Goal: Task Accomplishment & Management: Use online tool/utility

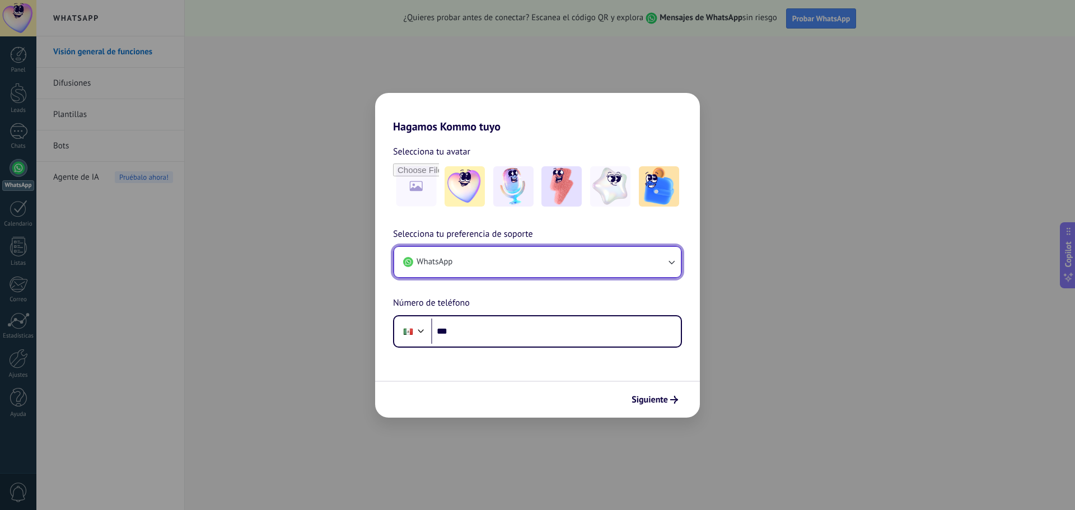
click at [644, 267] on button "WhatsApp" at bounding box center [537, 262] width 287 height 30
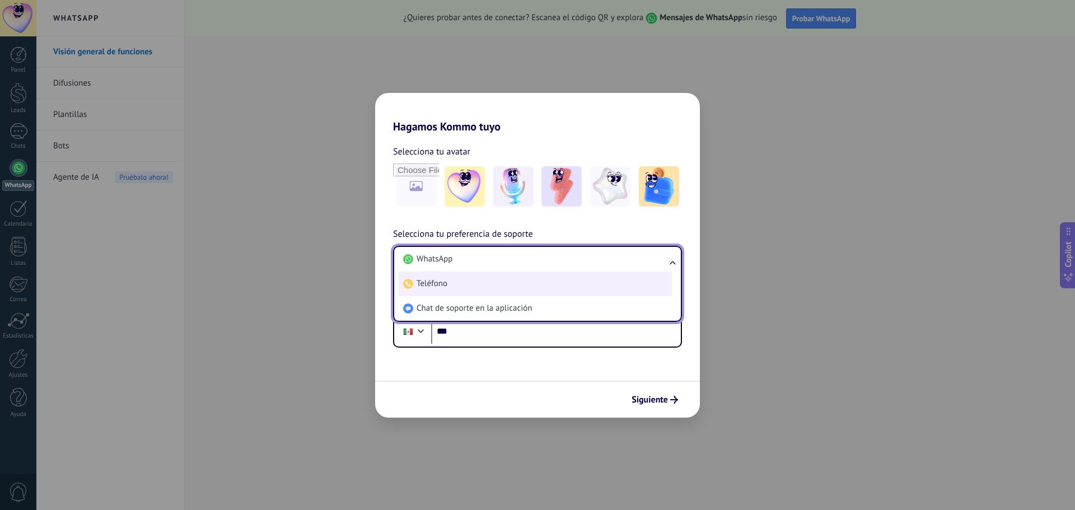
click at [546, 284] on li "Teléfono" at bounding box center [535, 284] width 273 height 25
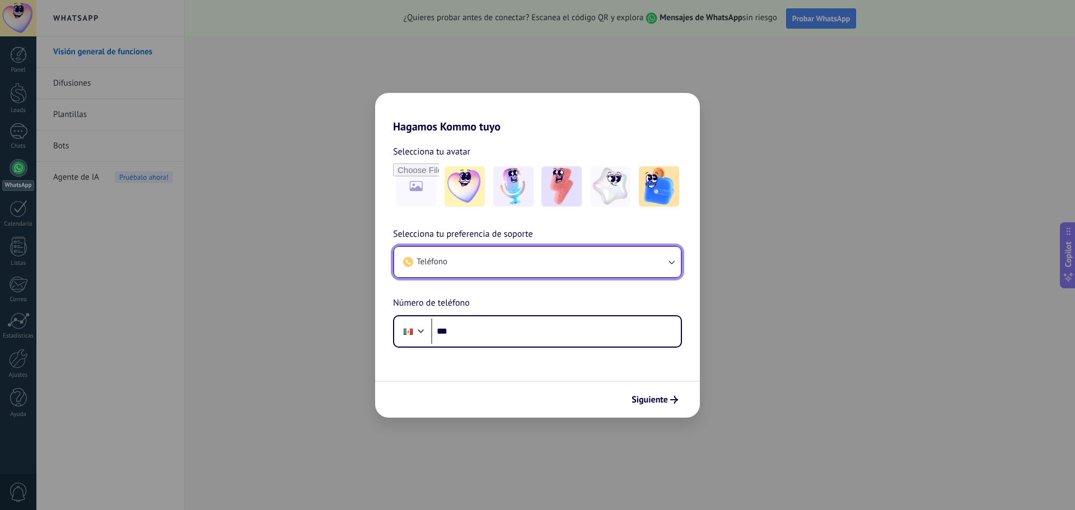
click at [540, 271] on button "Teléfono" at bounding box center [537, 262] width 287 height 30
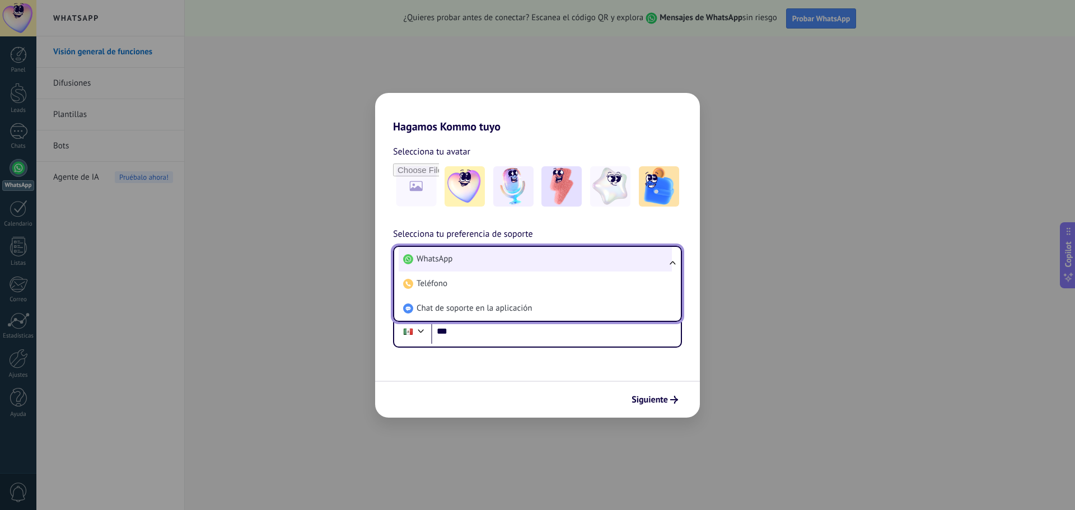
click at [520, 260] on li "WhatsApp" at bounding box center [535, 259] width 273 height 25
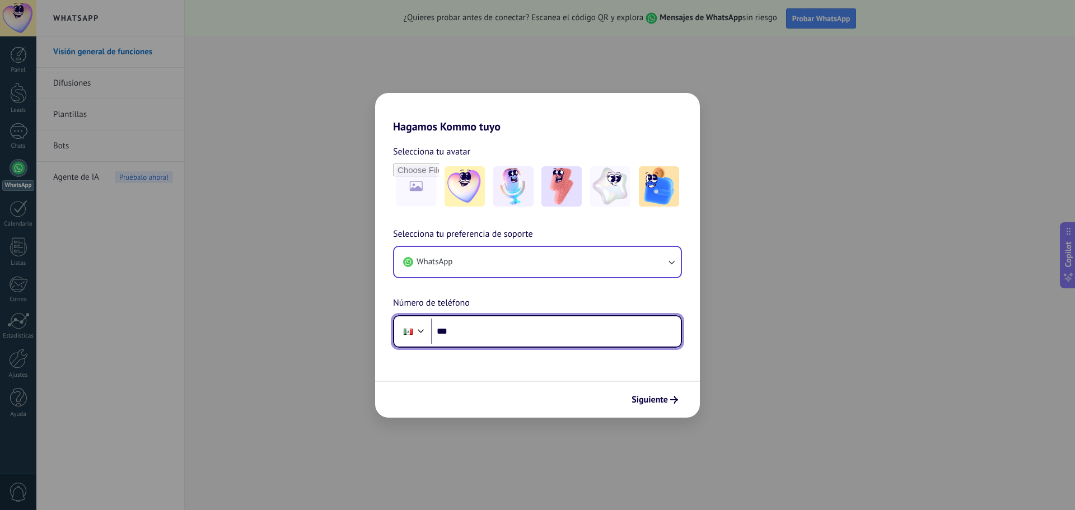
click at [508, 325] on input "***" at bounding box center [556, 332] width 250 height 26
type input "**********"
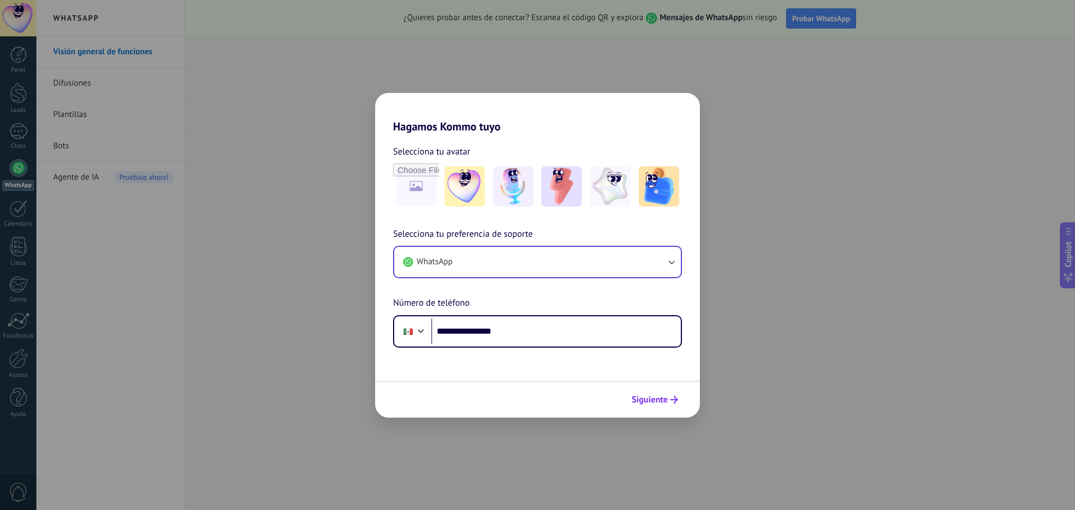
click at [664, 402] on span "Siguiente" at bounding box center [650, 400] width 36 height 8
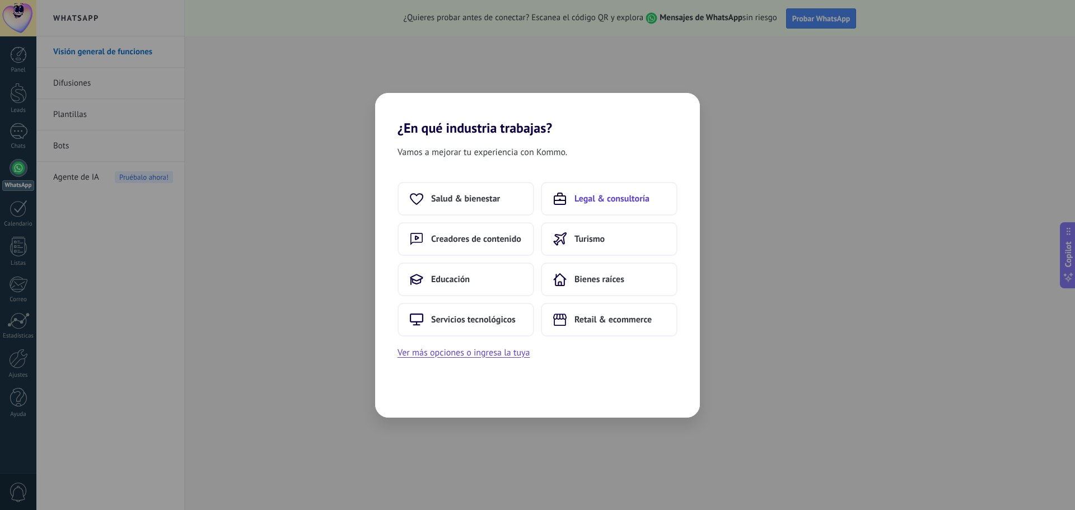
click at [598, 203] on span "Legal & consultoría" at bounding box center [611, 198] width 75 height 11
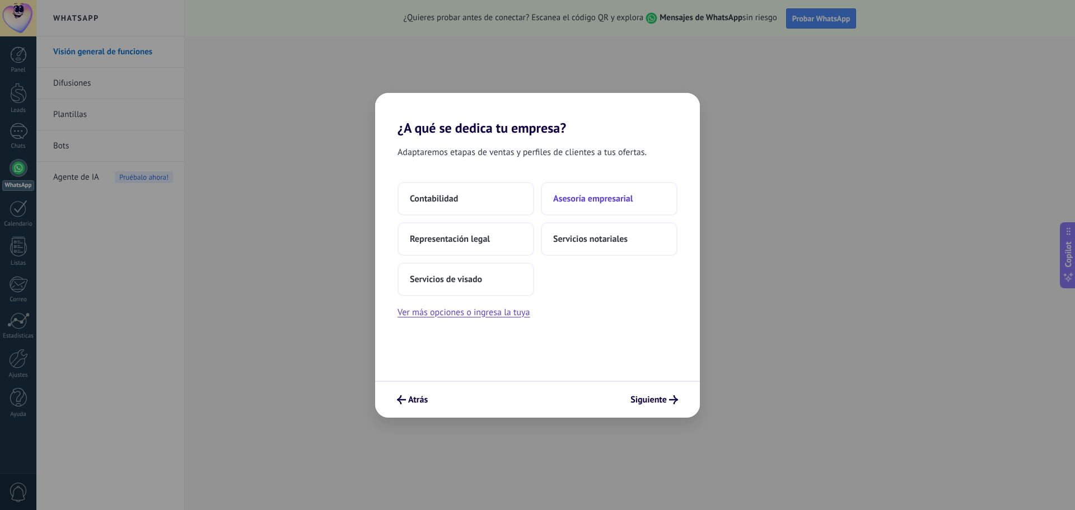
click at [590, 203] on span "Asesoría empresarial" at bounding box center [592, 198] width 79 height 11
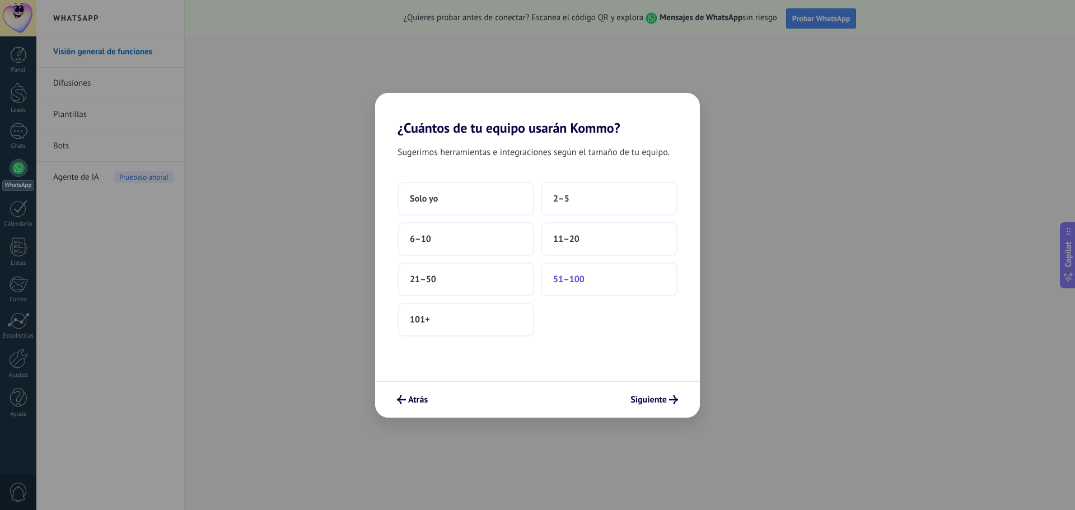
click at [609, 284] on button "51–100" at bounding box center [609, 280] width 137 height 34
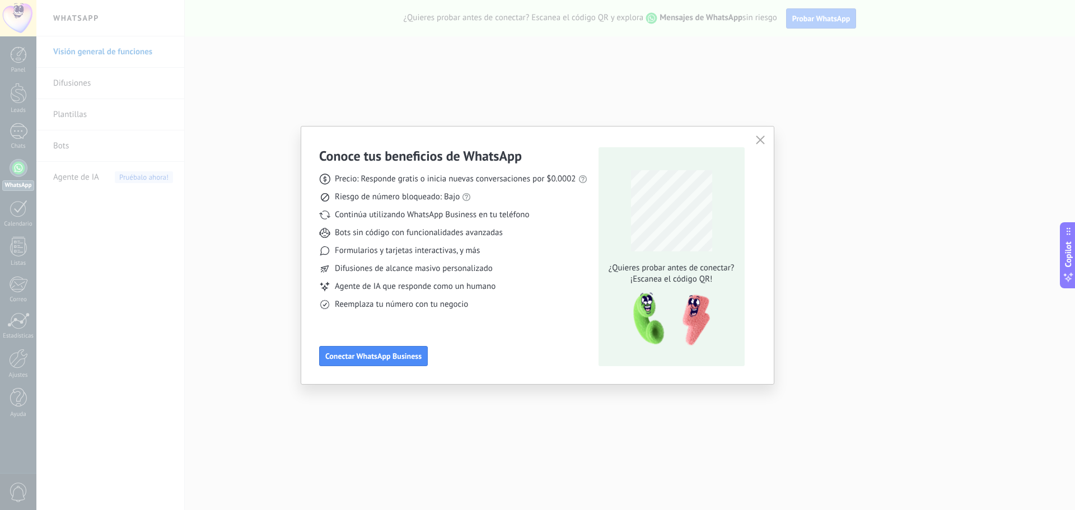
click at [757, 136] on icon "button" at bounding box center [760, 139] width 9 height 9
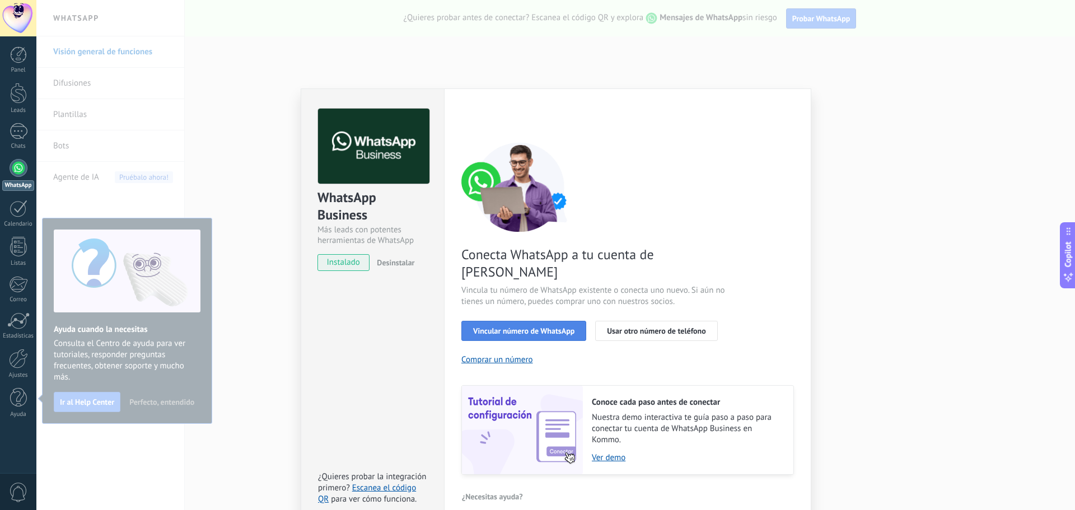
click at [536, 327] on span "Vincular número de WhatsApp" at bounding box center [523, 331] width 101 height 8
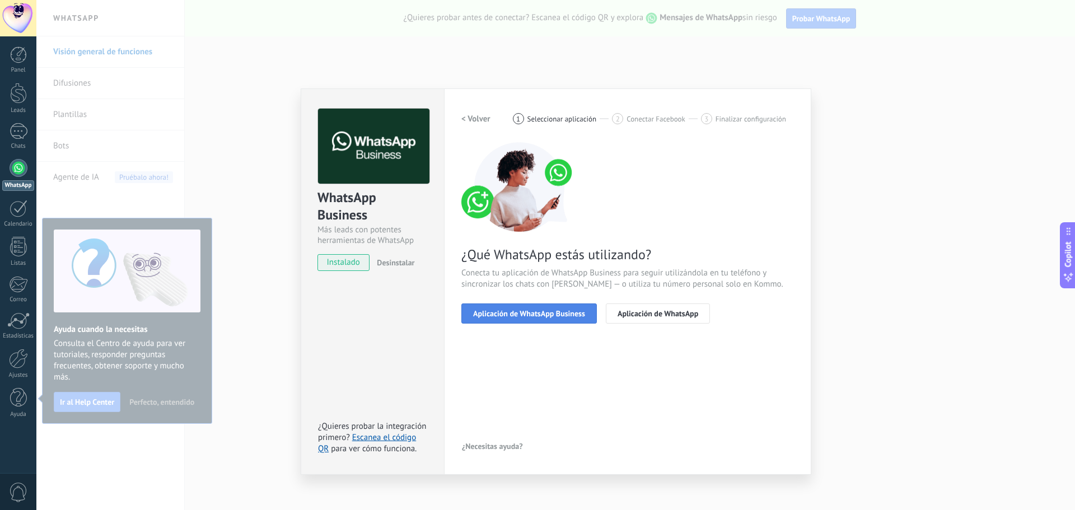
click at [537, 303] on div "Aplicación de WhatsApp Business Aplicación de WhatsApp" at bounding box center [627, 313] width 333 height 20
click at [641, 317] on span "Aplicación de WhatsApp" at bounding box center [658, 314] width 81 height 8
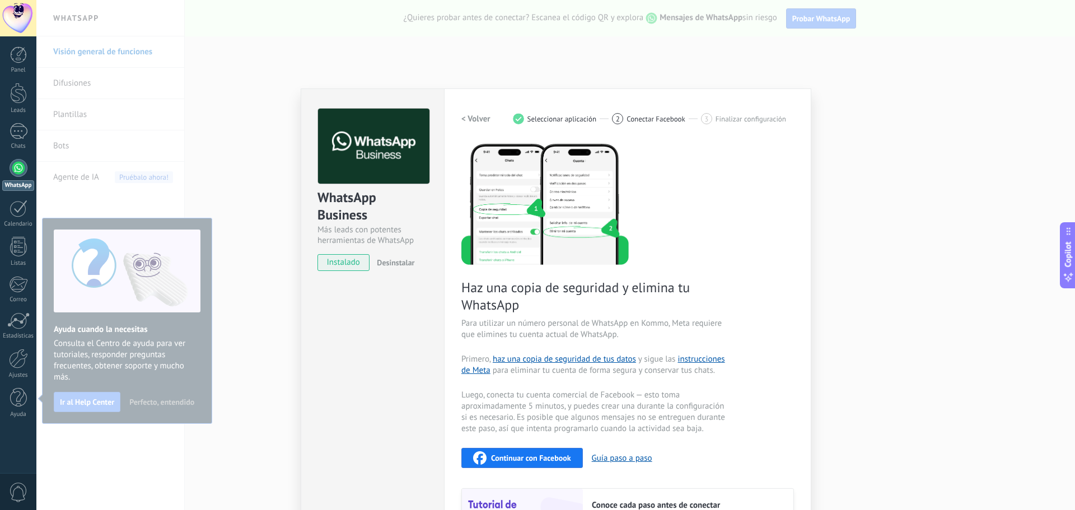
click at [342, 270] on span "instalado" at bounding box center [343, 262] width 51 height 17
click at [344, 263] on span "instalado" at bounding box center [343, 262] width 51 height 17
click at [955, 218] on div "WhatsApp Business Más leads con potentes herramientas de WhatsApp instalado Des…" at bounding box center [555, 255] width 1039 height 510
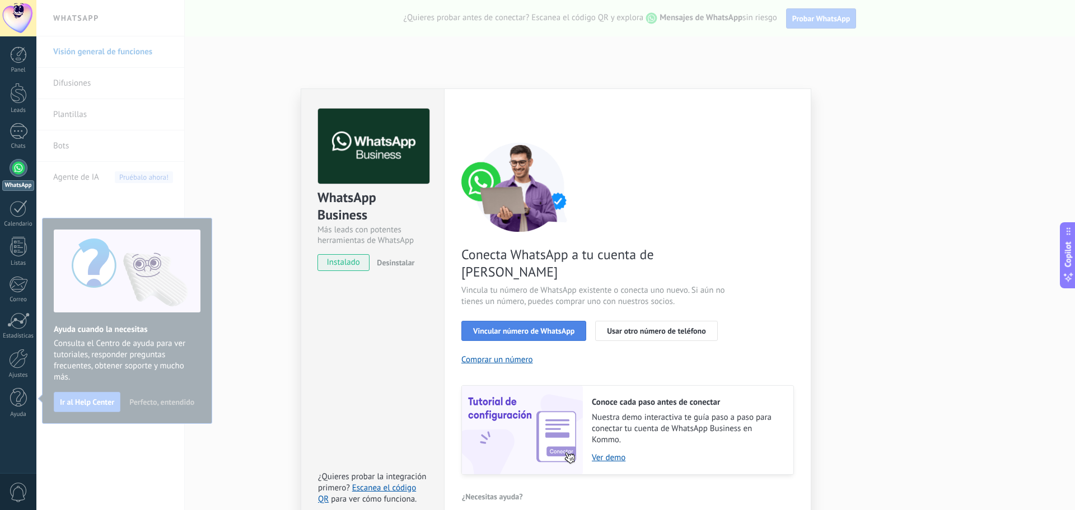
click at [552, 321] on button "Vincular número de WhatsApp" at bounding box center [523, 331] width 125 height 20
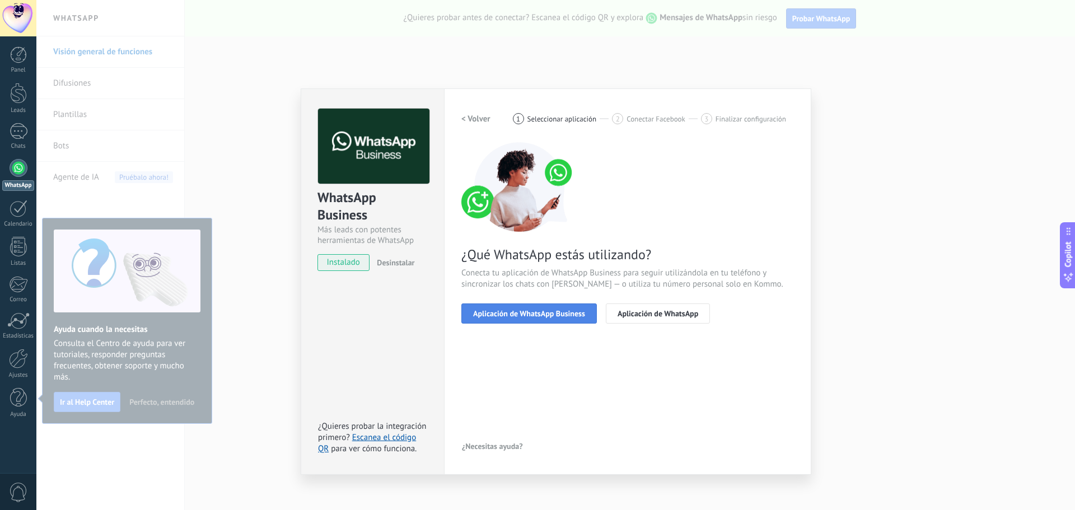
click at [549, 314] on span "Aplicación de WhatsApp Business" at bounding box center [529, 314] width 112 height 8
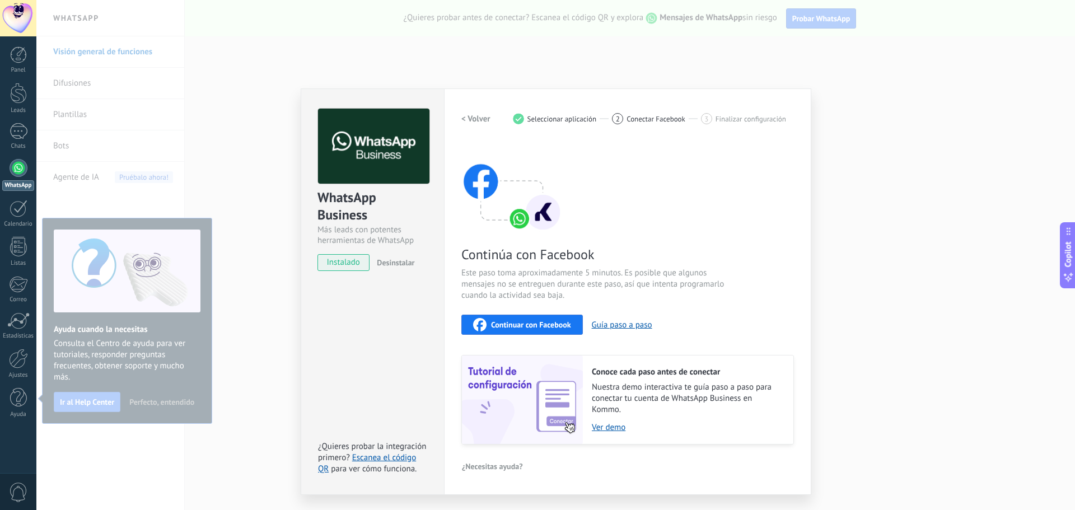
click at [333, 255] on span "instalado" at bounding box center [343, 262] width 51 height 17
click at [536, 324] on span "Continuar con Facebook" at bounding box center [531, 325] width 80 height 8
